Goal: Find contact information: Find contact information

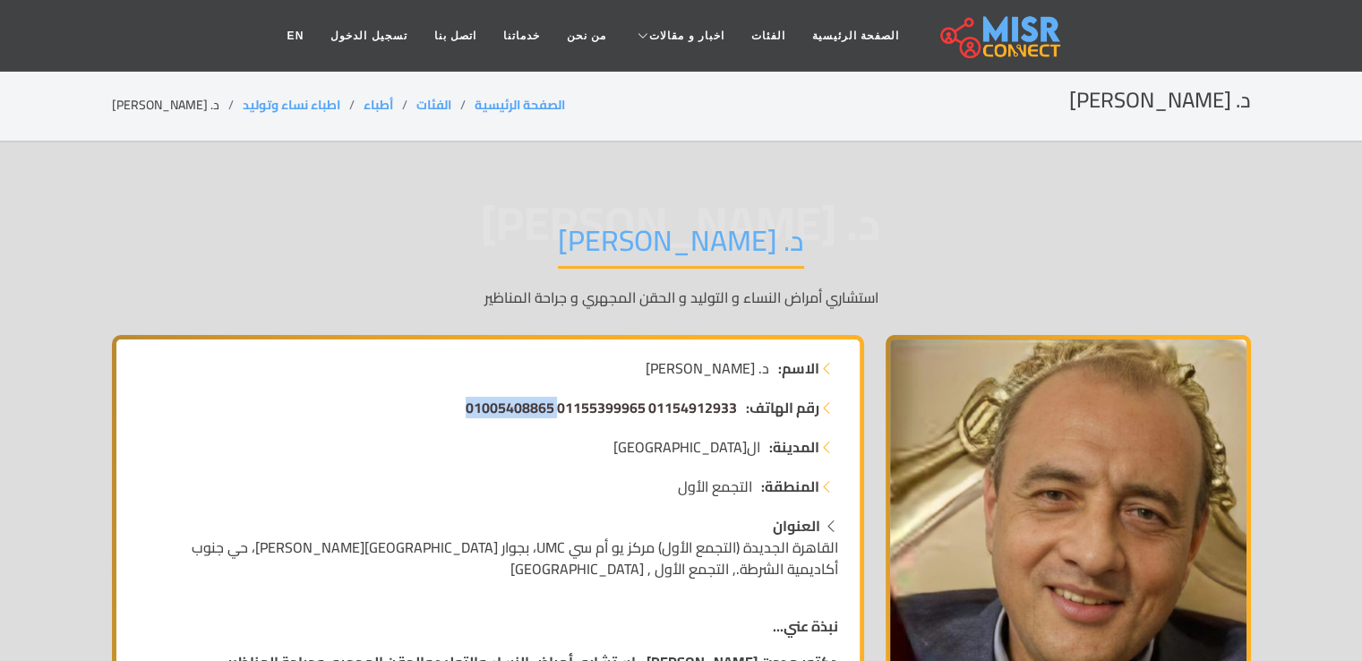
drag, startPoint x: 448, startPoint y: 413, endPoint x: 558, endPoint y: 410, distance: 109.2
click at [558, 410] on li "رقم الهاتف: 01154912933 01155399965 01005408865" at bounding box center [488, 407] width 700 height 21
copy span "01005408865"
drag, startPoint x: 736, startPoint y: 410, endPoint x: 659, endPoint y: 413, distance: 77.0
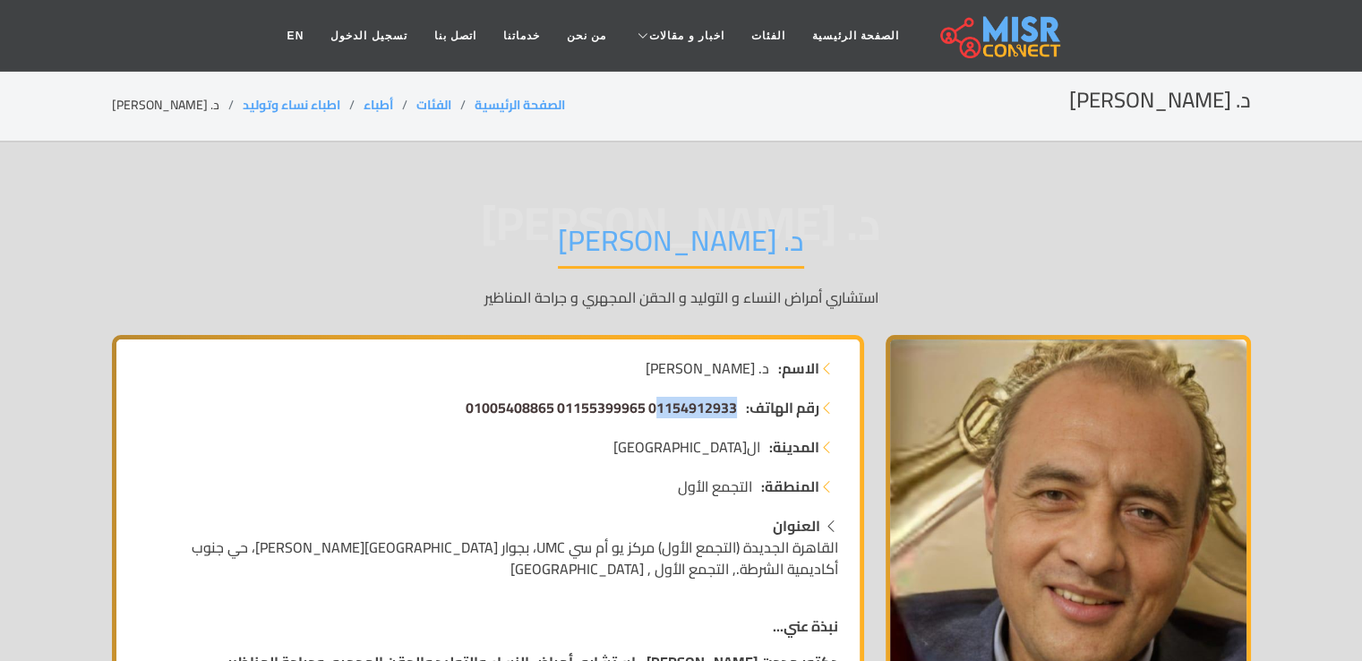
click at [659, 413] on li "رقم الهاتف: 01154912933 01155399965 01005408865" at bounding box center [488, 407] width 700 height 21
copy span "1154912933"
drag, startPoint x: 648, startPoint y: 423, endPoint x: 636, endPoint y: 431, distance: 13.7
click at [636, 431] on ul "رقم الهاتف: 01154912933 01155399965 01005408865 المدينة: [GEOGRAPHIC_DATA] المن…" at bounding box center [488, 447] width 700 height 100
drag, startPoint x: 423, startPoint y: 405, endPoint x: 565, endPoint y: 411, distance: 141.6
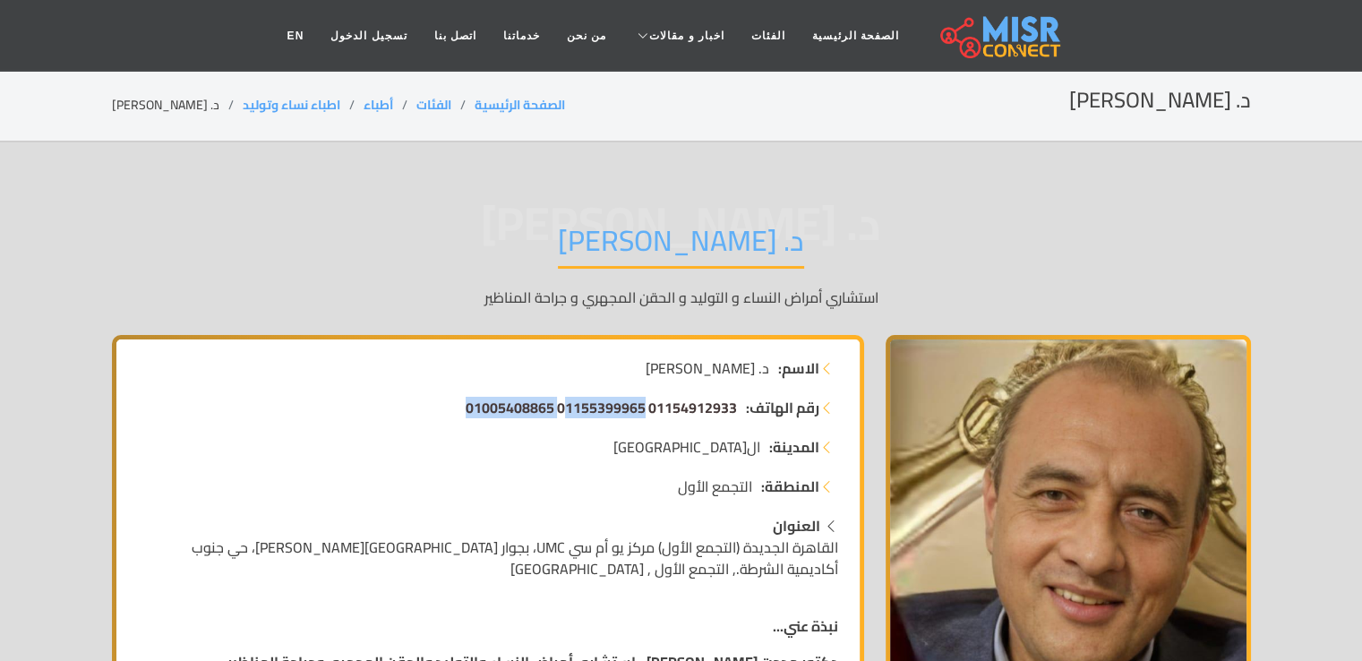
click at [565, 411] on li "رقم الهاتف: 01154912933 01155399965 01005408865" at bounding box center [488, 407] width 700 height 21
copy span "1155399965 01005408865"
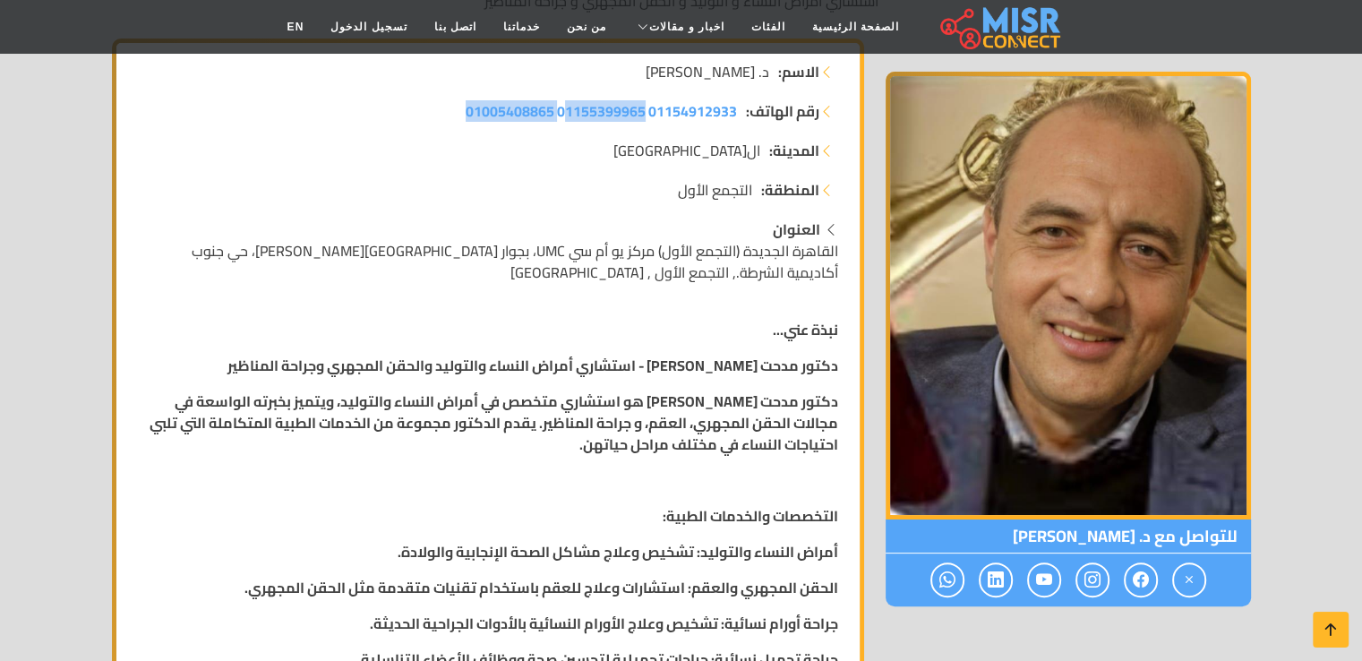
scroll to position [322, 0]
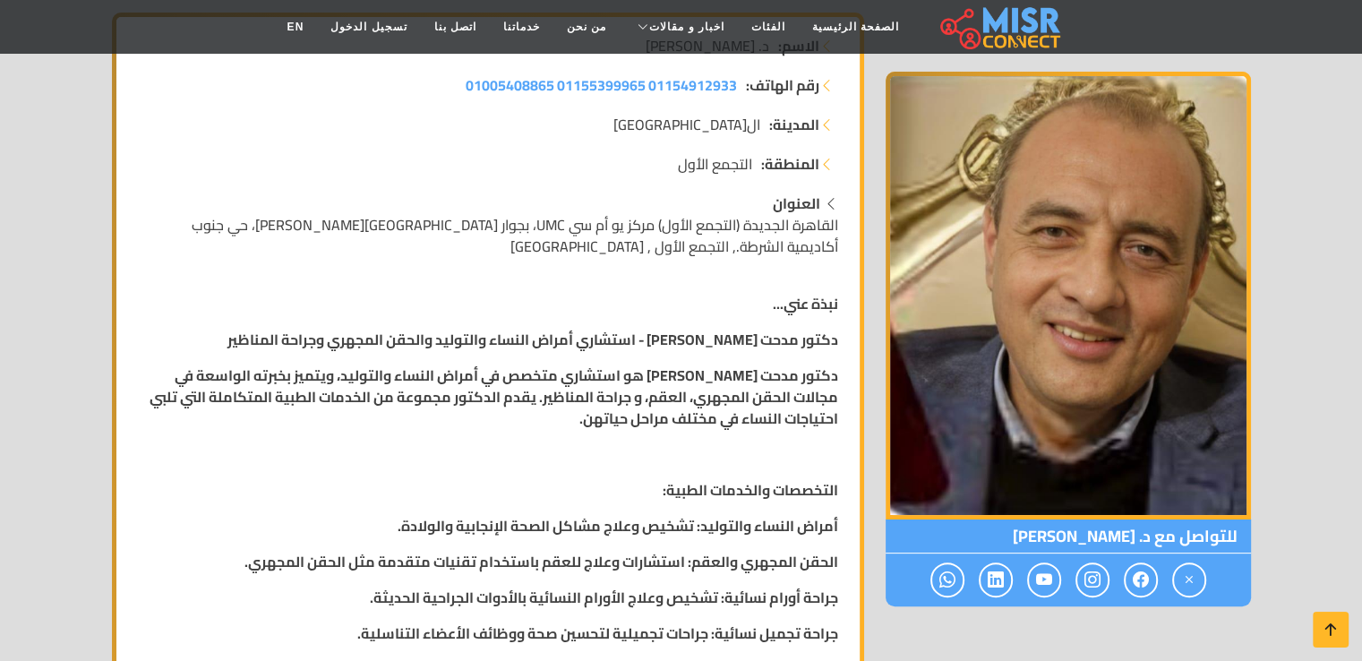
drag, startPoint x: 543, startPoint y: 234, endPoint x: 687, endPoint y: 236, distance: 144.1
click at [687, 236] on span "القاهرة الجديدة (التجمع الأول) مركز يو أم سي UMC، بجوار [GEOGRAPHIC_DATA][PERSO…" at bounding box center [515, 235] width 646 height 48
drag, startPoint x: 540, startPoint y: 233, endPoint x: 838, endPoint y: 221, distance: 298.3
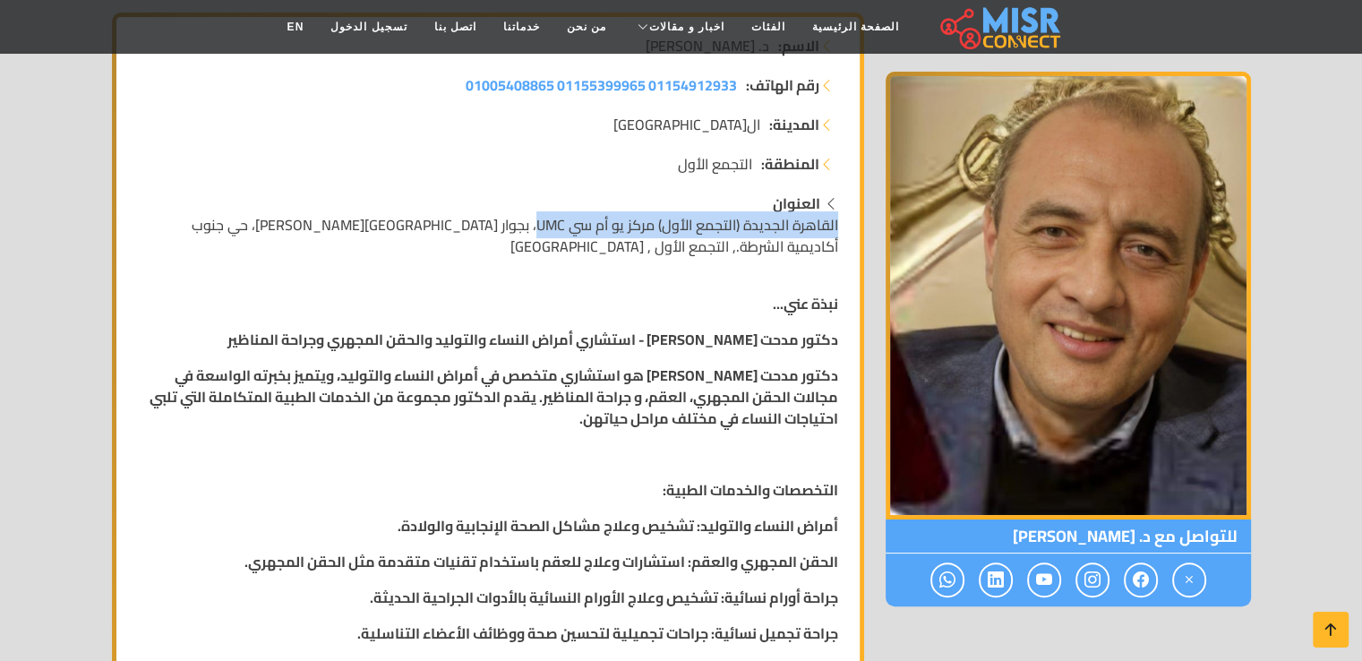
click at [838, 221] on div "العنوان القاهرة الجديدة (التجمع الأول) مركز يو أم سي UMC، بجوار [GEOGRAPHIC_DAT…" at bounding box center [487, 224] width 721 height 64
copy span "القاهرة الجديدة (التجمع الأول) مركز يو أم سي UMC"
